Goal: Go to known website: Access a specific website the user already knows

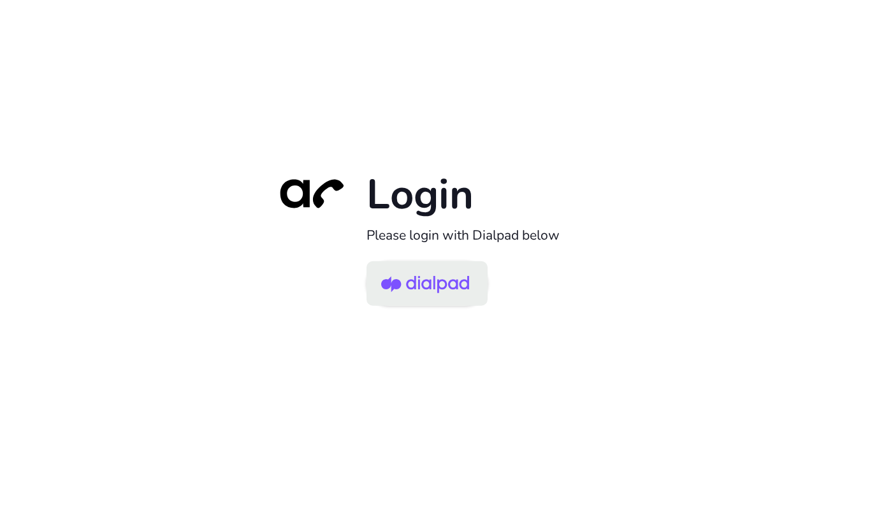
click at [475, 297] on link at bounding box center [427, 283] width 121 height 45
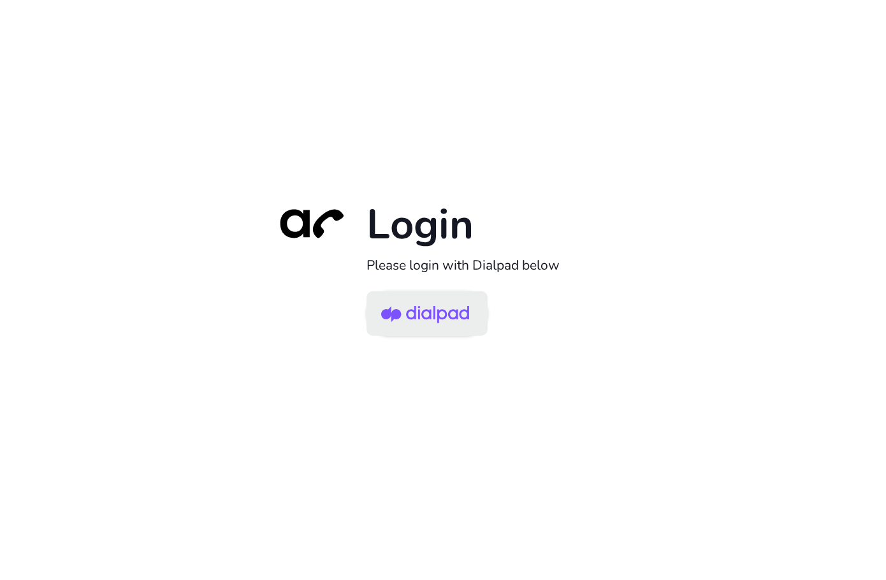
click at [425, 317] on img at bounding box center [425, 314] width 88 height 41
